Goal: Find specific page/section

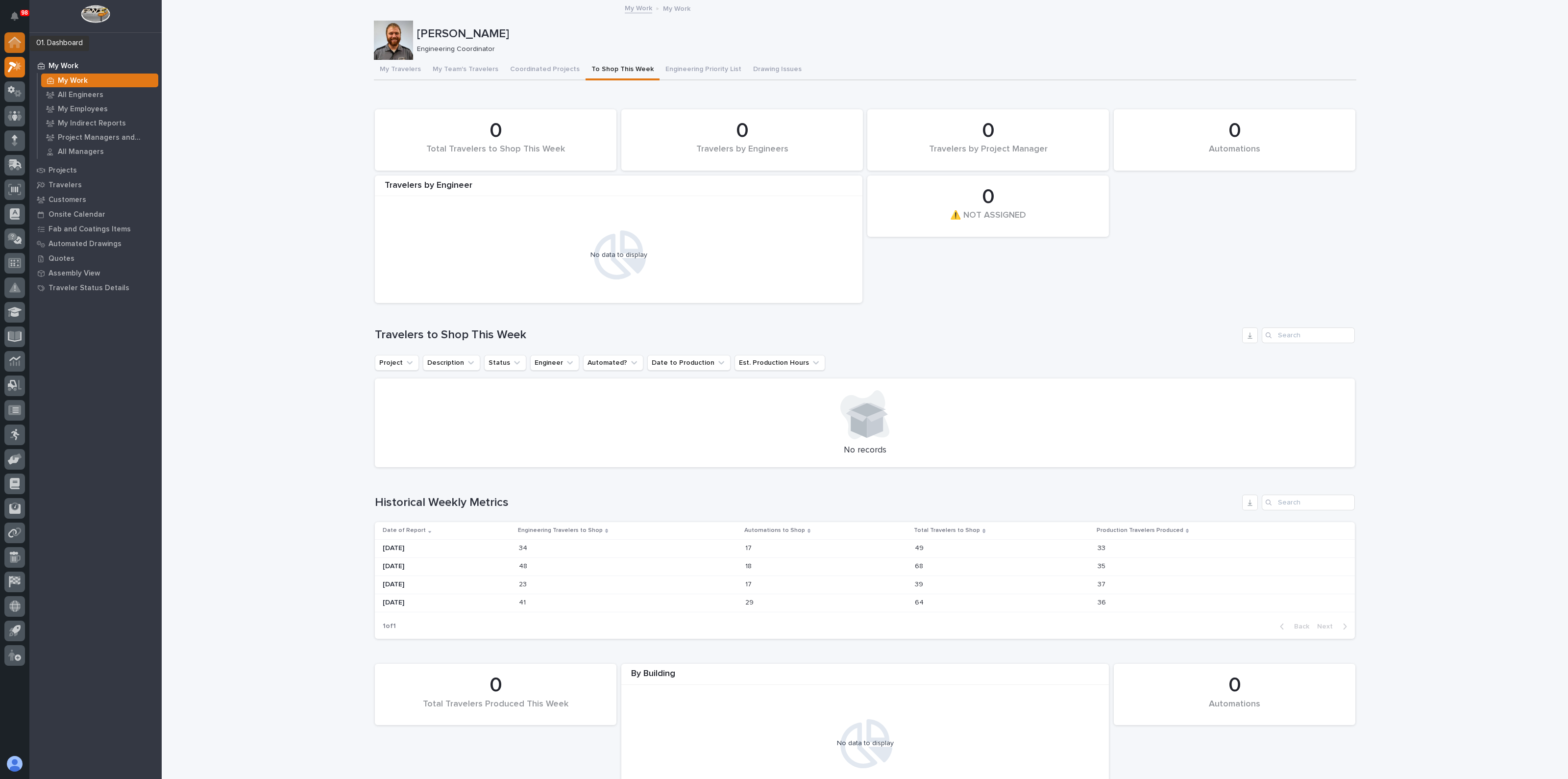
click at [14, 38] on icon at bounding box center [14, 40] width 13 height 6
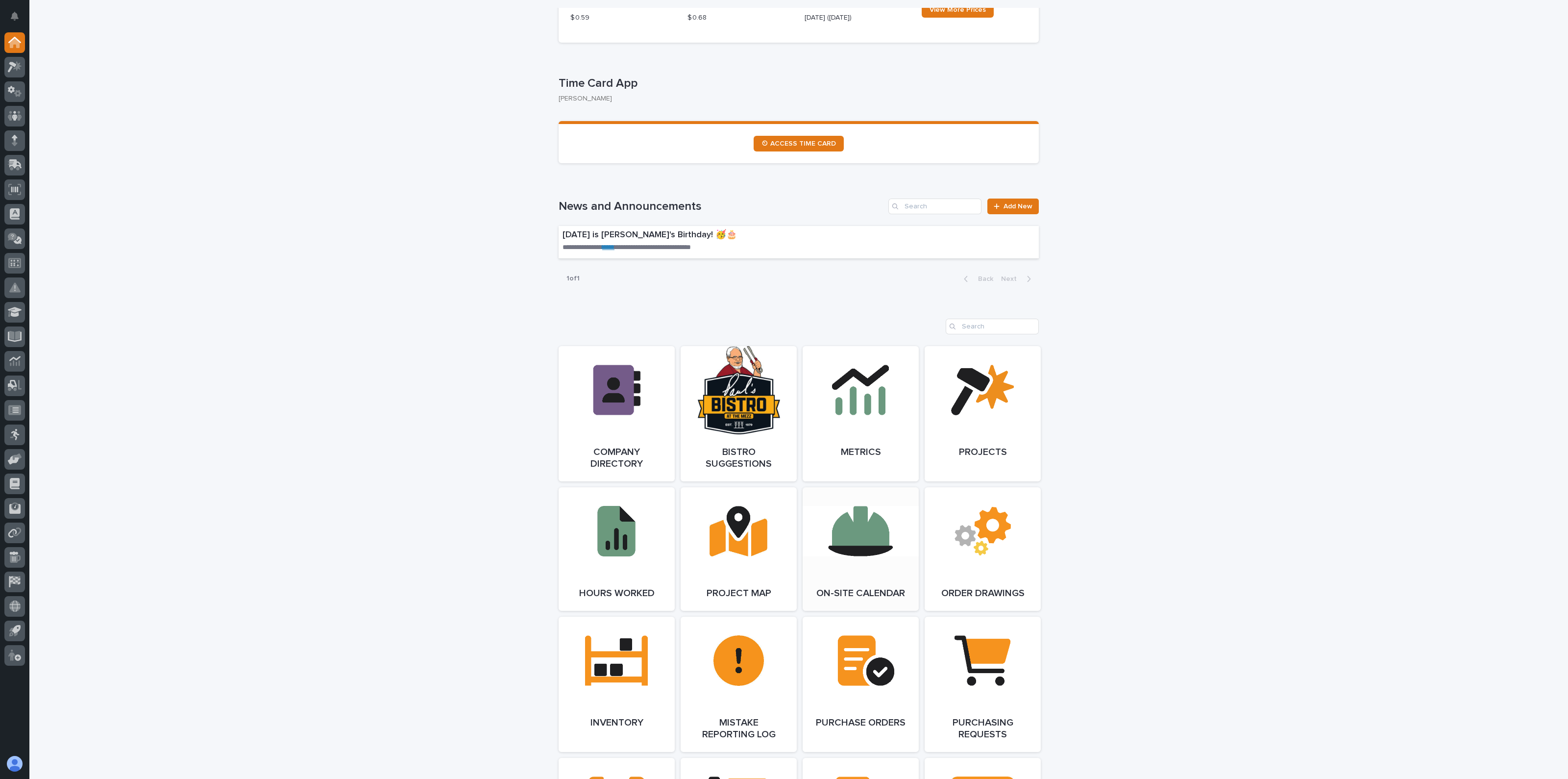
scroll to position [490, 0]
click at [647, 672] on link "Open Link" at bounding box center [616, 684] width 116 height 135
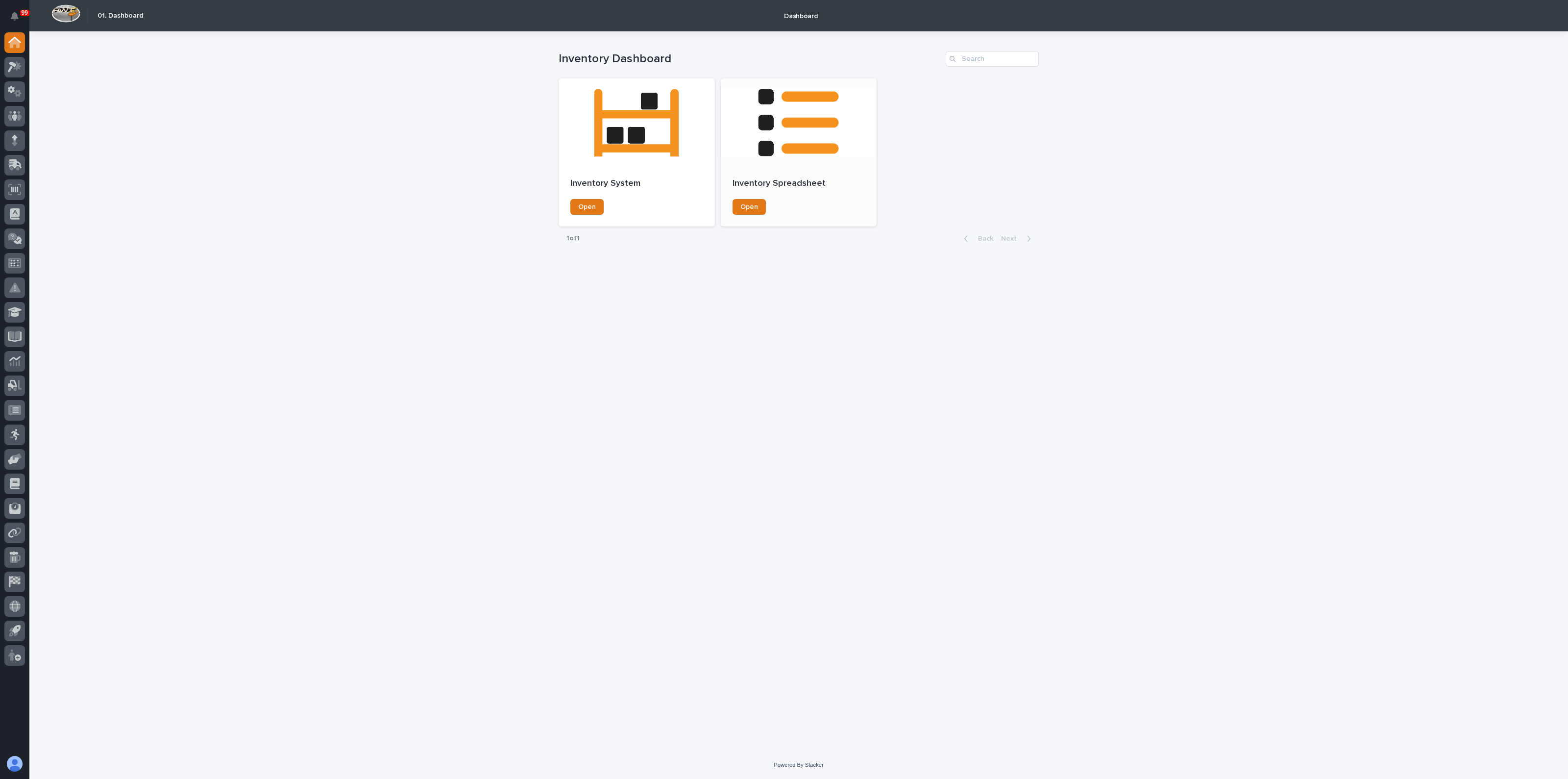
click at [752, 138] on div at bounding box center [799, 122] width 156 height 88
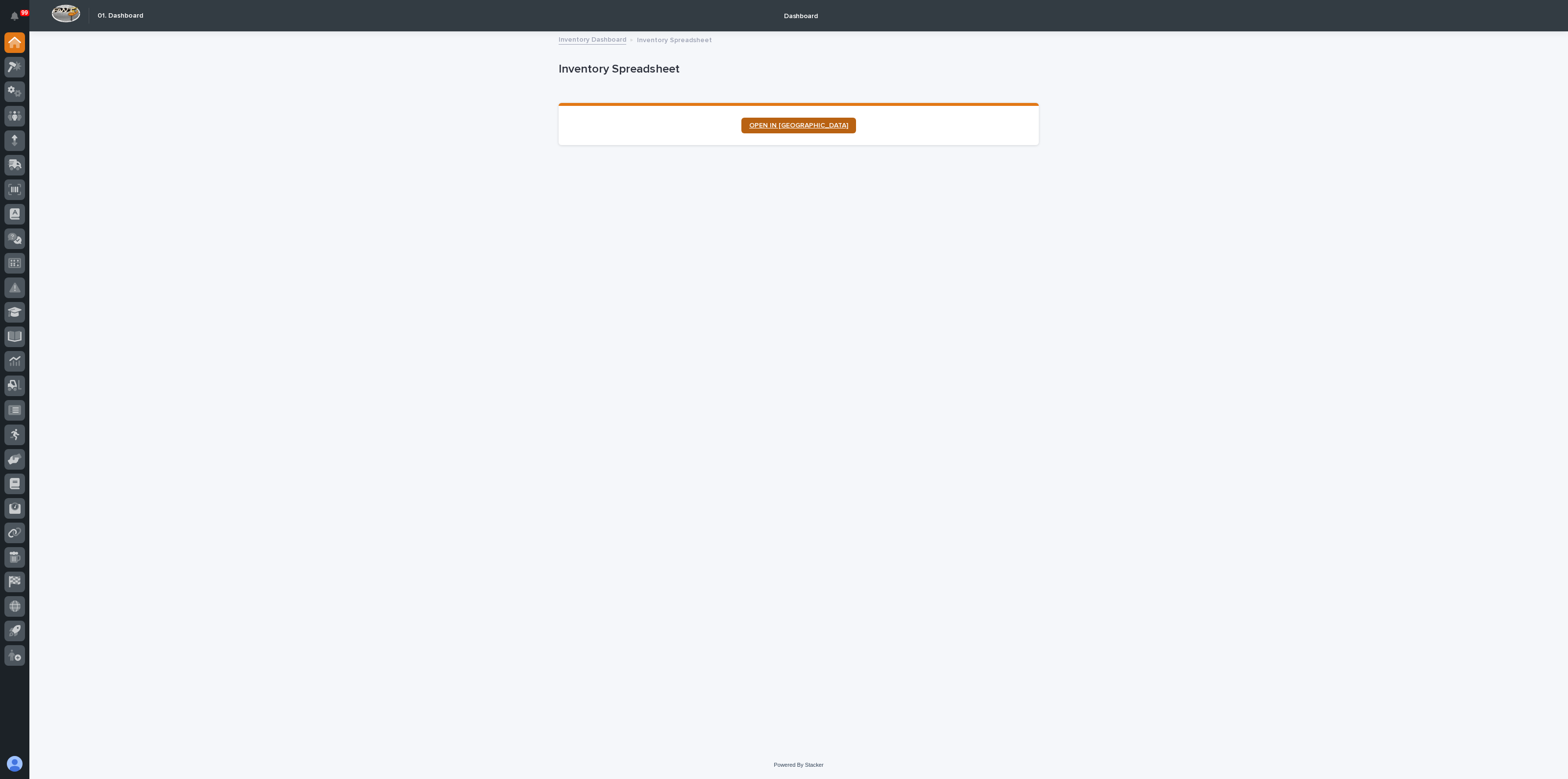
click at [803, 123] on span "OPEN IN NEW TAB" at bounding box center [798, 125] width 99 height 7
